Goal: Information Seeking & Learning: Learn about a topic

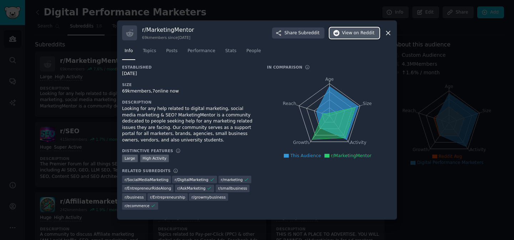
click at [365, 33] on span "on Reddit" at bounding box center [364, 33] width 21 height 6
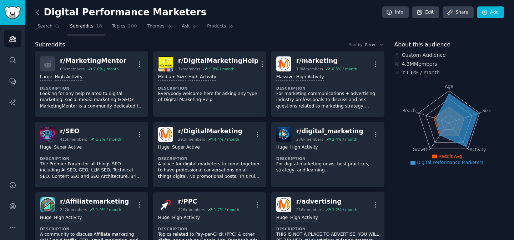
click at [36, 11] on icon at bounding box center [38, 13] width 8 height 8
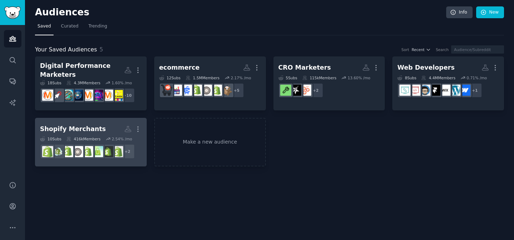
click at [93, 131] on div "Shopify Merchants" at bounding box center [73, 129] width 66 height 9
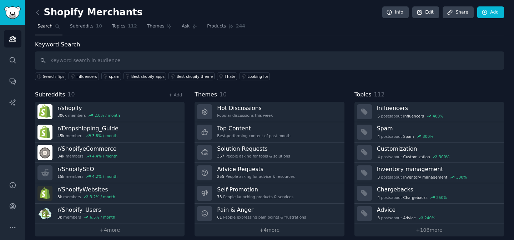
scroll to position [6, 0]
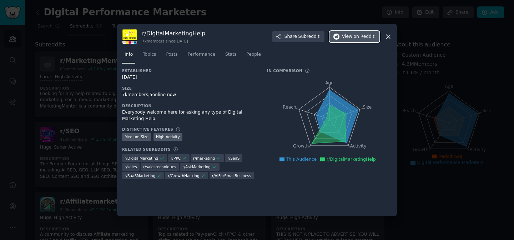
click at [347, 36] on span "View on Reddit" at bounding box center [358, 37] width 33 height 6
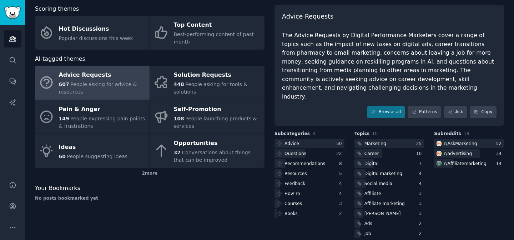
scroll to position [36, 0]
